Goal: Task Accomplishment & Management: Use online tool/utility

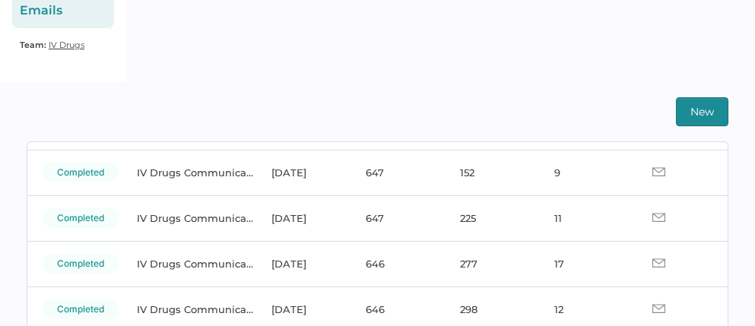
scroll to position [106, 0]
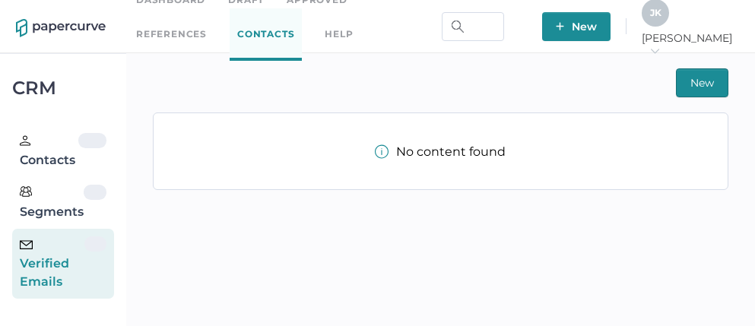
scroll to position [27, 0]
